Goal: Task Accomplishment & Management: Manage account settings

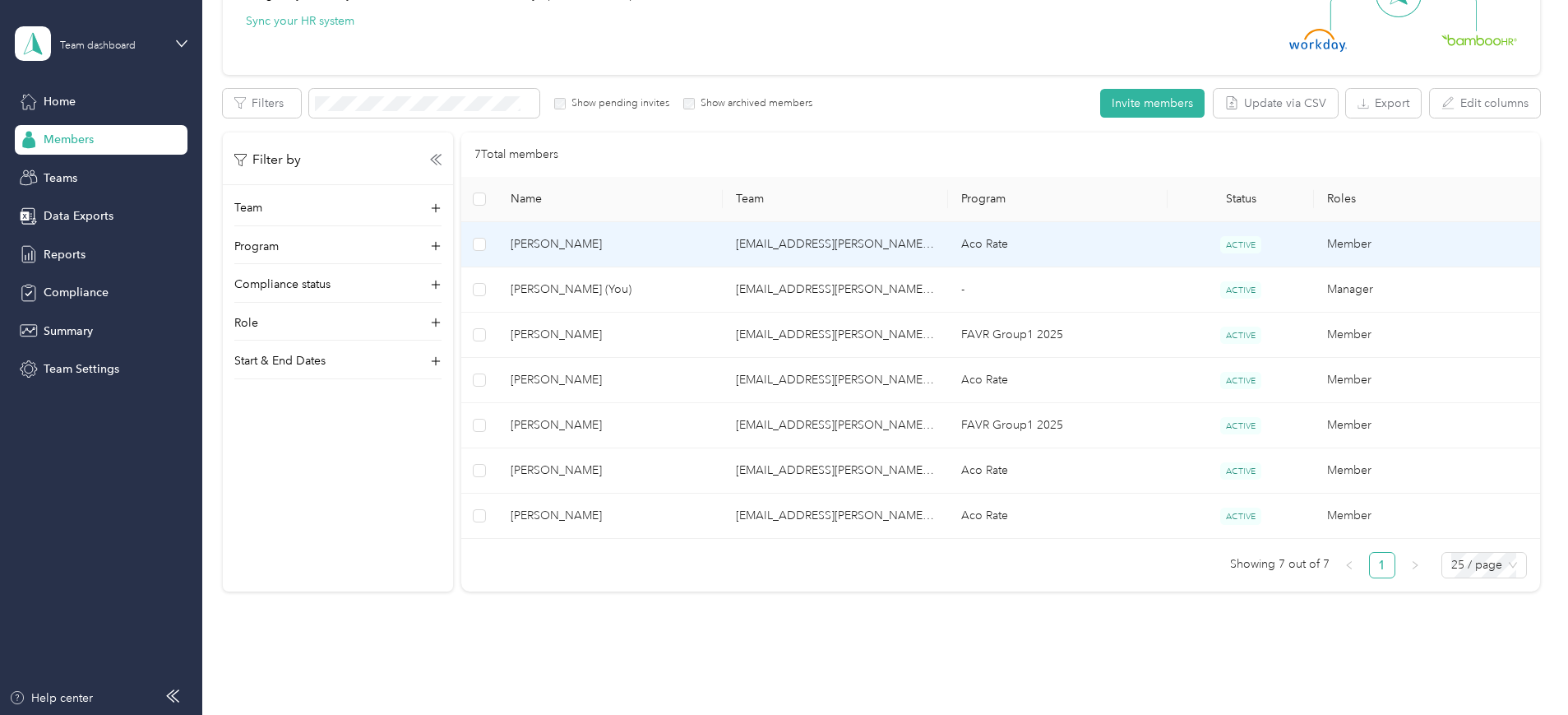
scroll to position [279, 0]
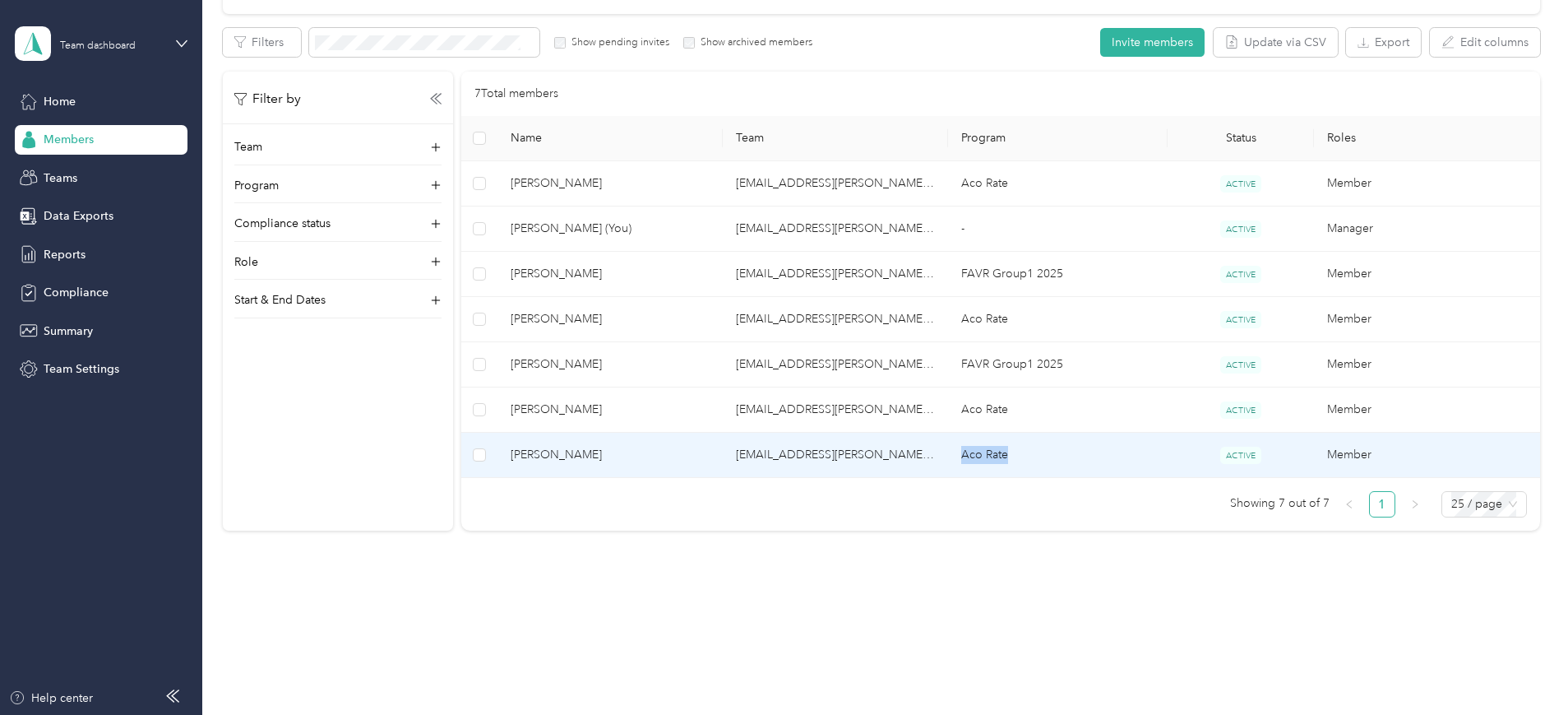
drag, startPoint x: 1029, startPoint y: 458, endPoint x: 968, endPoint y: 456, distance: 61.0
click at [968, 456] on td "Aco Rate" at bounding box center [1058, 455] width 220 height 45
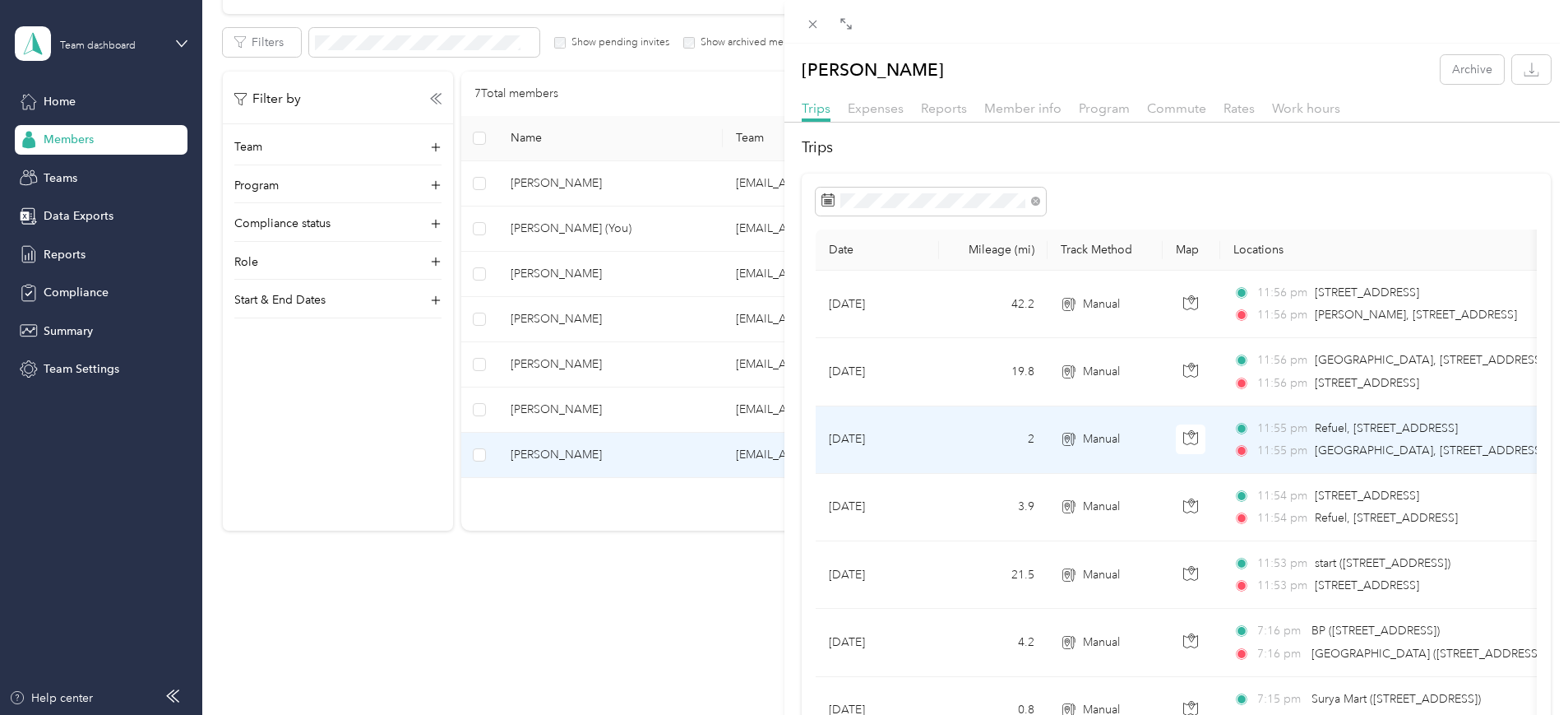
drag, startPoint x: 977, startPoint y: 457, endPoint x: 548, endPoint y: 628, distance: 461.8
click at [548, 628] on div "[PERSON_NAME] Archive Trips Expenses Reports Member info Program Commute Rates …" at bounding box center [784, 357] width 1568 height 715
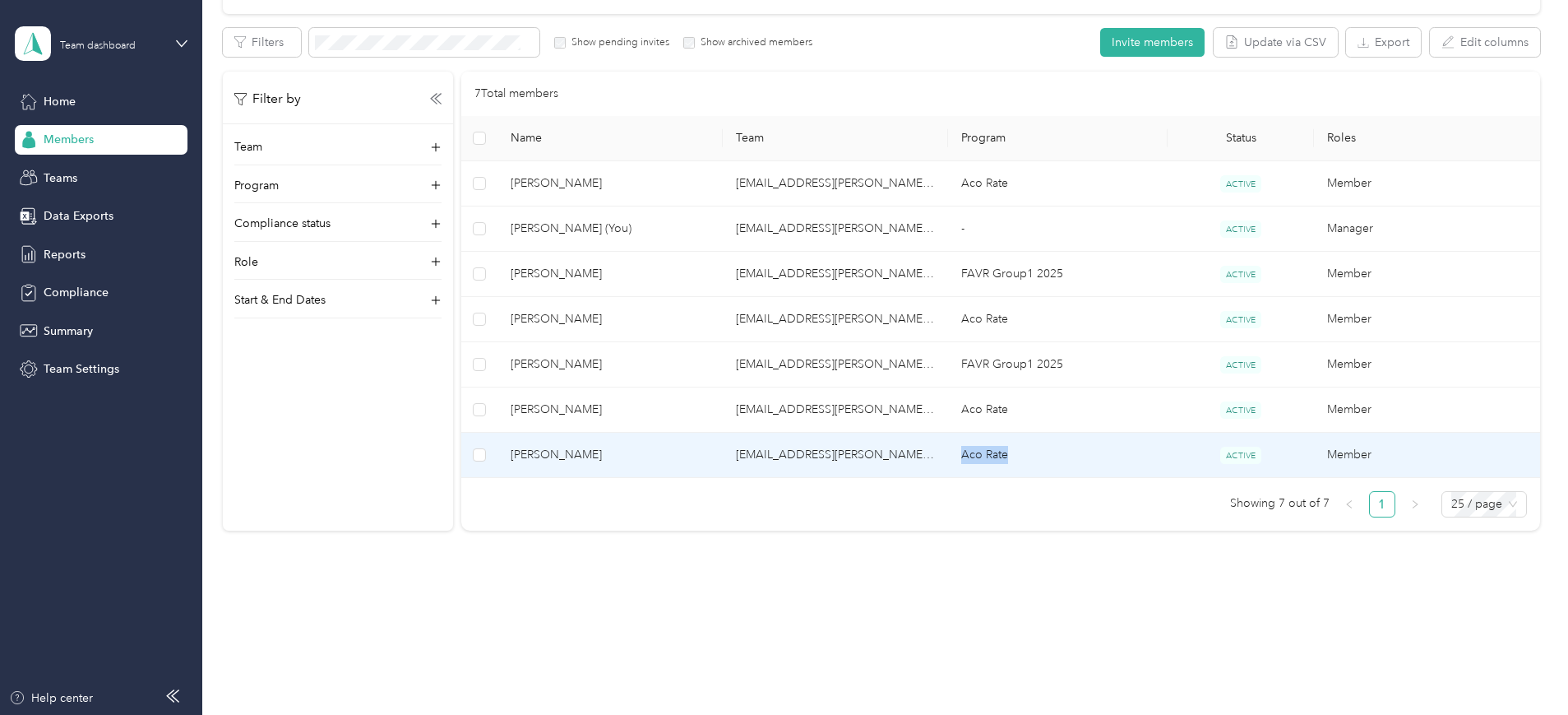
drag, startPoint x: 1021, startPoint y: 454, endPoint x: 972, endPoint y: 454, distance: 49.0
click at [972, 454] on td "Aco Rate" at bounding box center [1058, 455] width 220 height 45
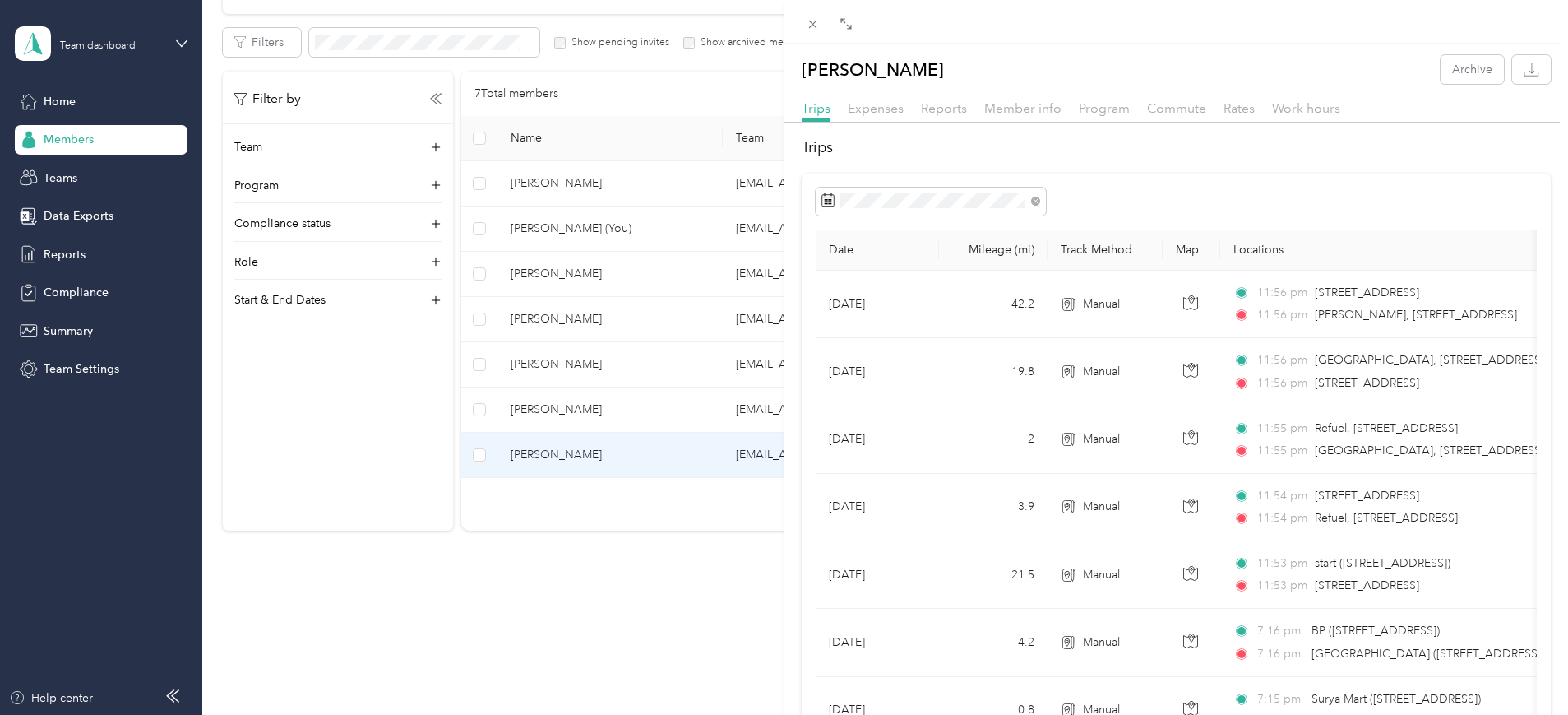
click at [631, 598] on div "[PERSON_NAME] Archive Trips Expenses Reports Member info Program Commute Rates …" at bounding box center [784, 357] width 1568 height 715
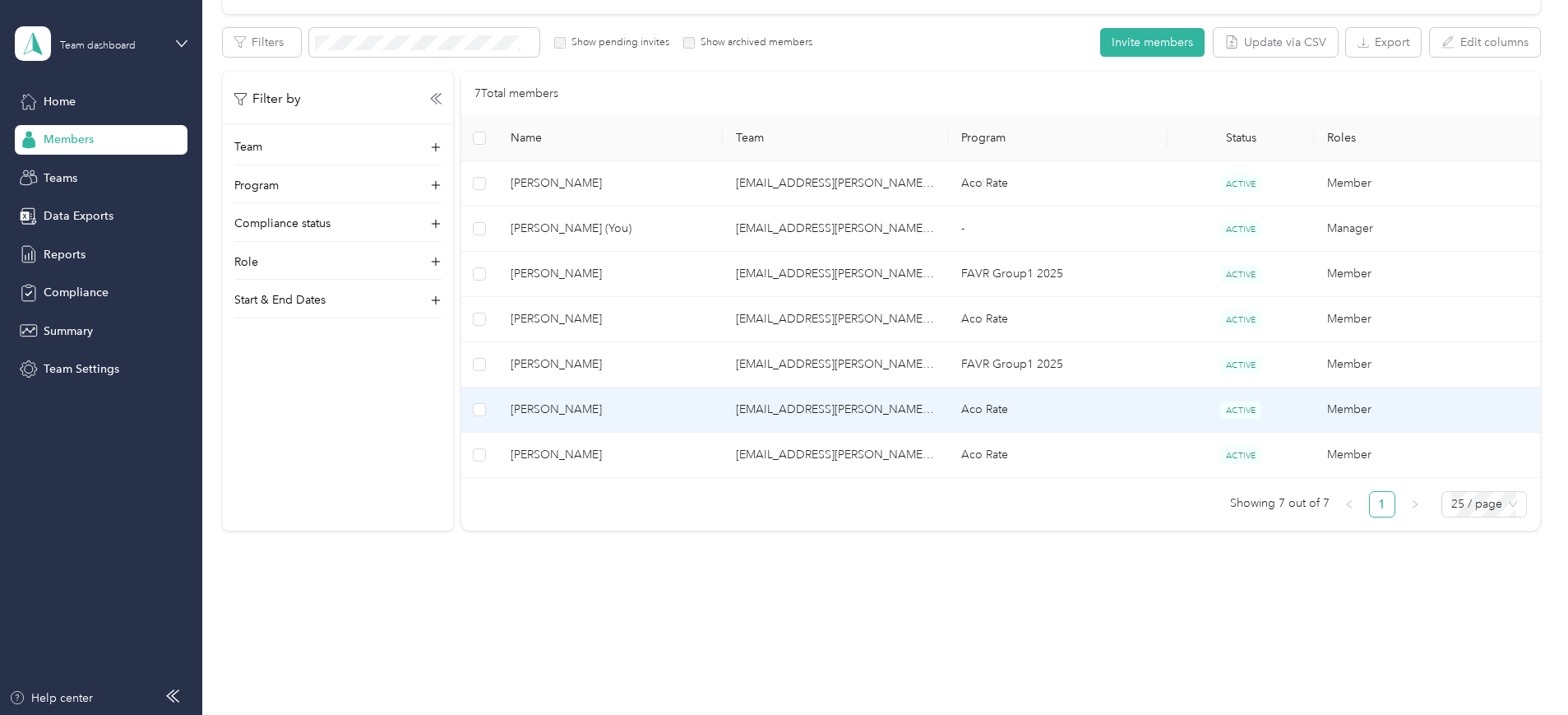
click at [1007, 402] on td "Aco Rate" at bounding box center [1058, 410] width 220 height 45
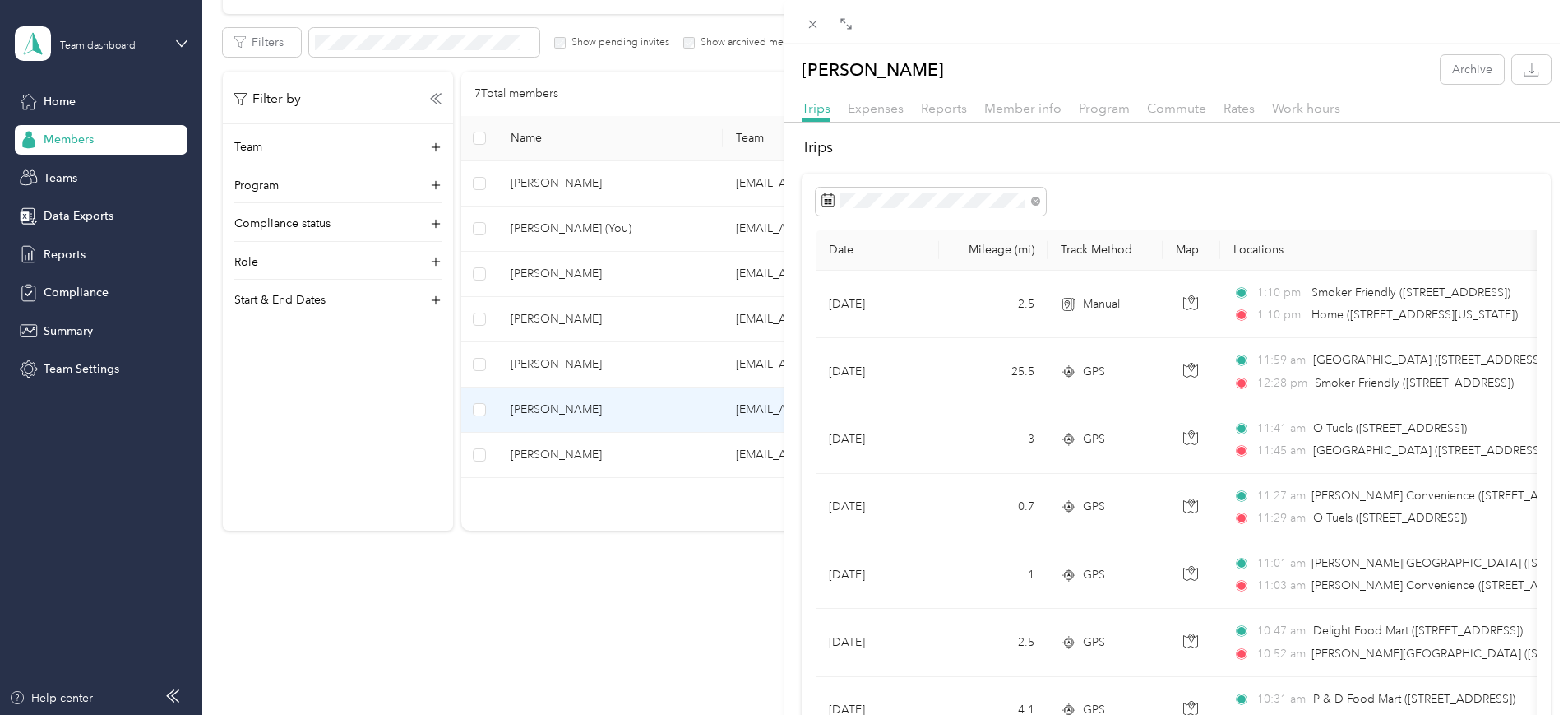
click at [616, 548] on div "[PERSON_NAME] Archive Trips Expenses Reports Member info Program Commute Rates …" at bounding box center [784, 357] width 1568 height 715
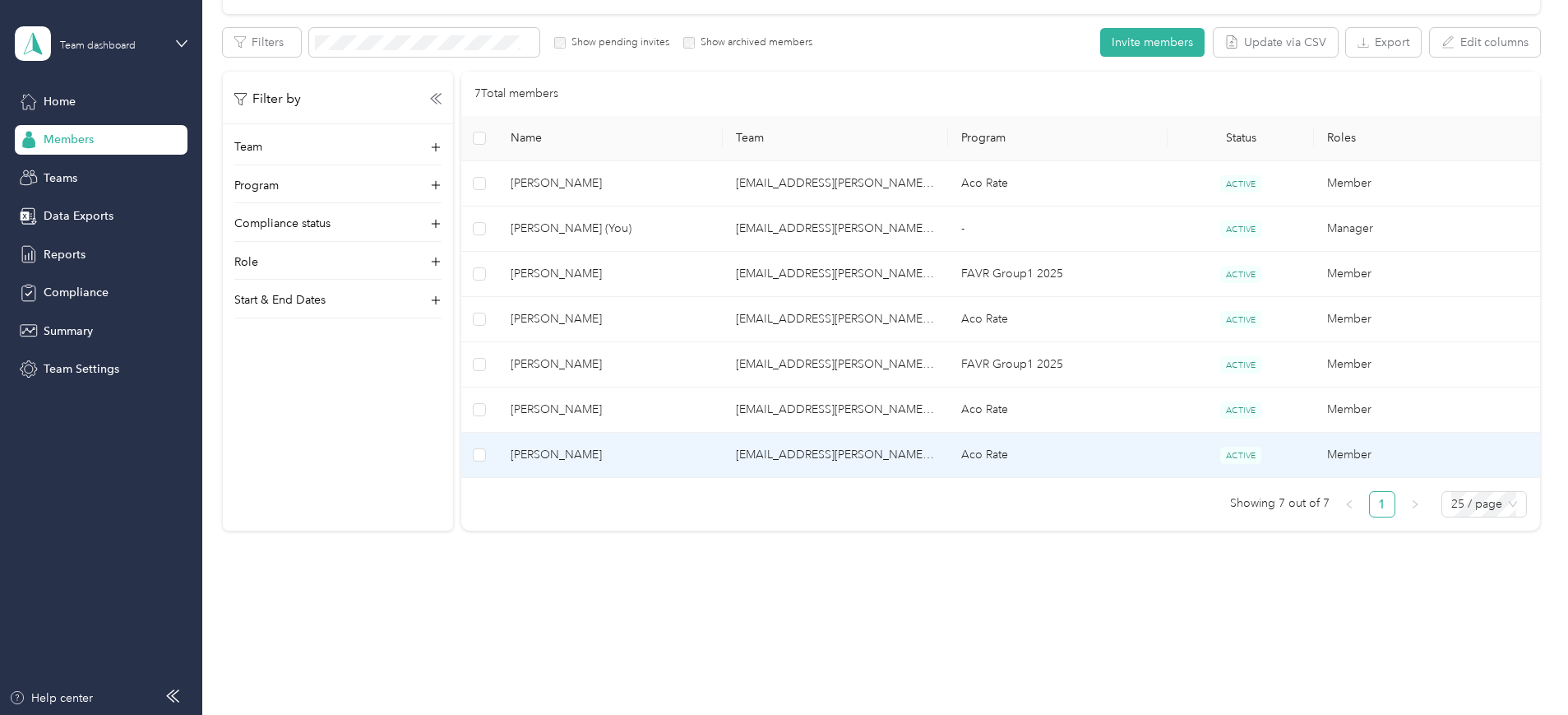
click at [987, 450] on td "Aco Rate" at bounding box center [1058, 455] width 220 height 45
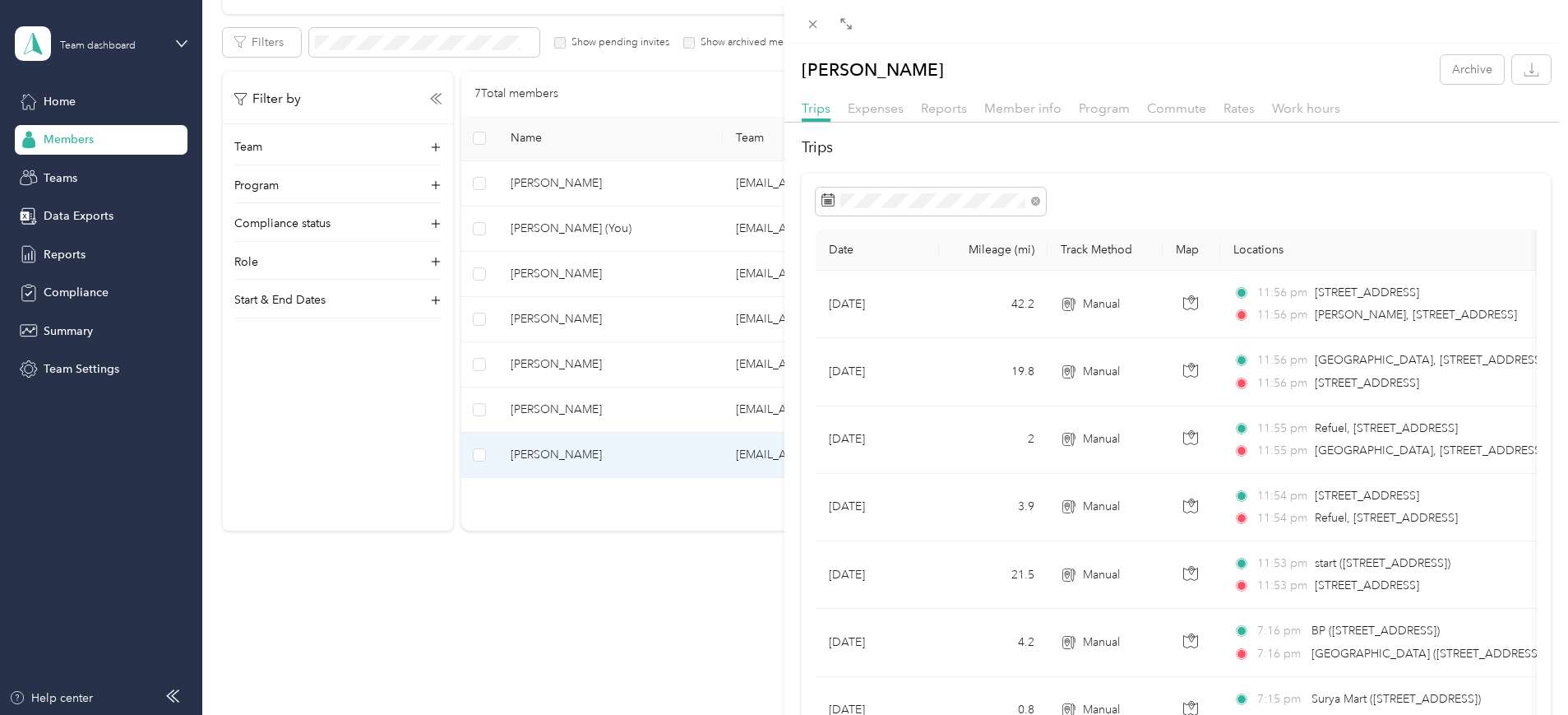
click at [377, 573] on div "[PERSON_NAME] Archive Trips Expenses Reports Member info Program Commute Rates …" at bounding box center [784, 357] width 1568 height 715
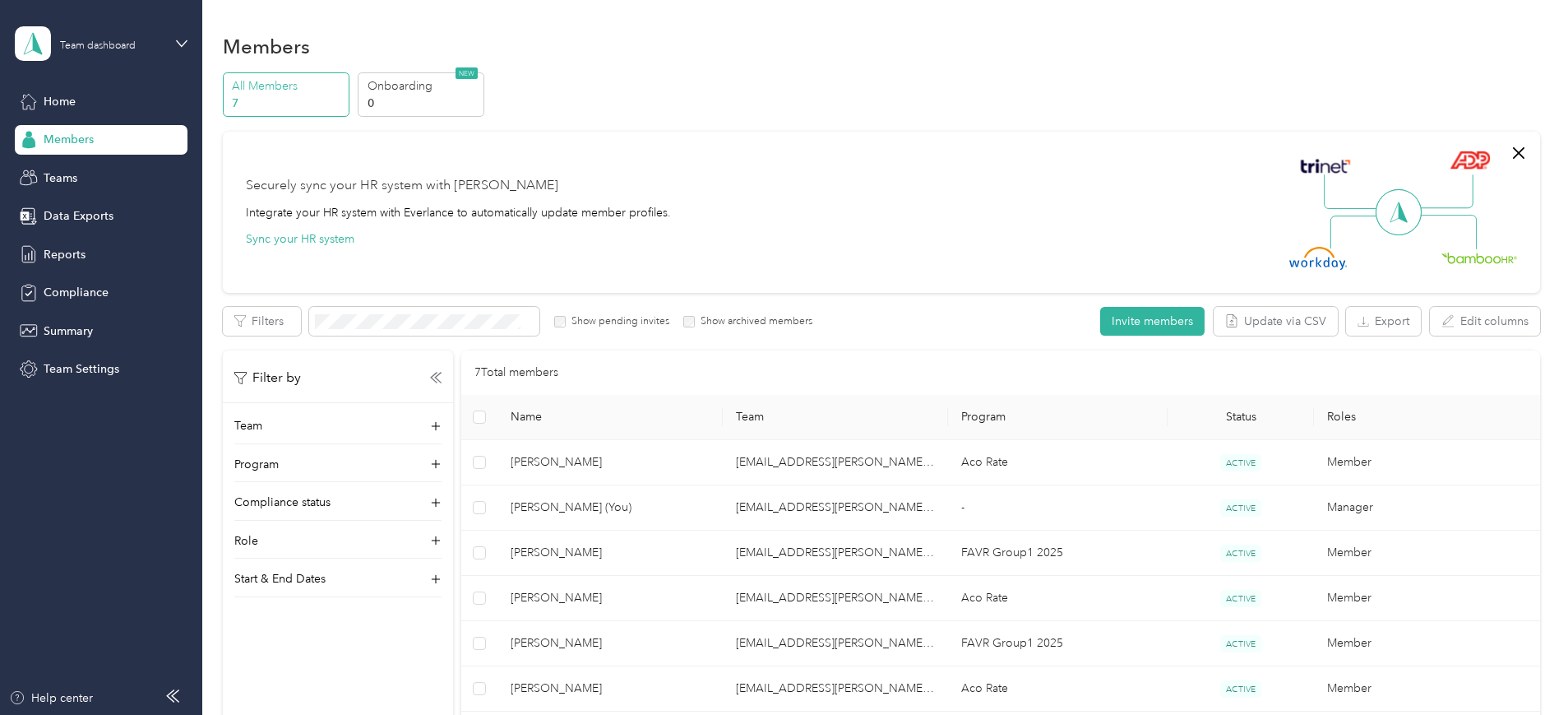
click at [892, 117] on div "All Members 7 Onboarding 0 NEW Securely sync your HR system with Everlance Inte…" at bounding box center [881, 448] width 1317 height 752
click at [864, 159] on div "Securely sync your HR system with Everlance Integrate your HR system with Everl…" at bounding box center [874, 212] width 1256 height 115
click at [874, 111] on div "All Members 7 Onboarding 0 NEW" at bounding box center [881, 95] width 1317 height 45
